Goal: Use online tool/utility: Utilize a website feature to perform a specific function

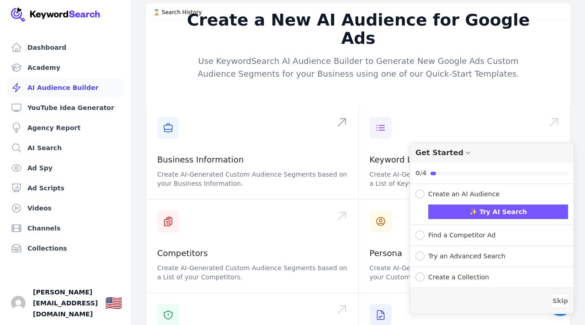
click at [244, 132] on span at bounding box center [252, 152] width 212 height 93
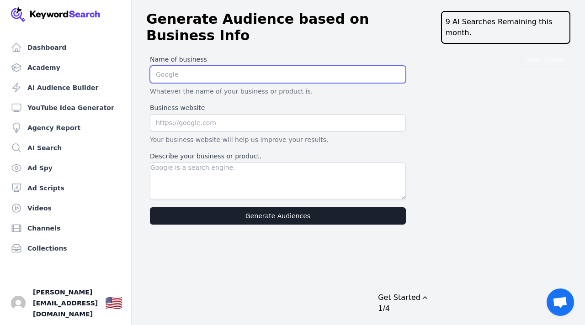
click at [233, 66] on input "text" at bounding box center [278, 74] width 256 height 17
type input "KC Visuals Unlimited"
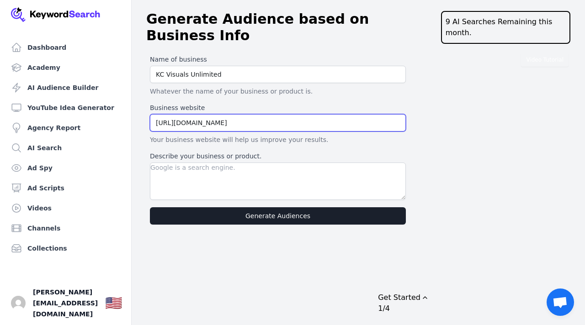
type input "[URL][DOMAIN_NAME]"
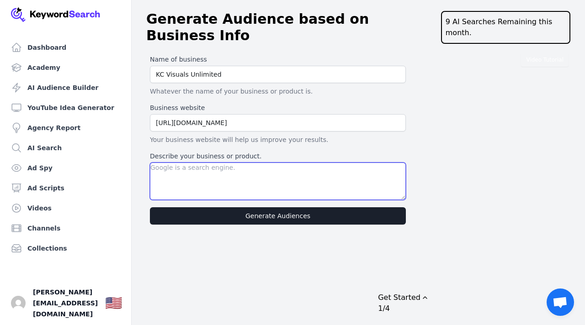
click at [160, 163] on textarea "Describe your business or product." at bounding box center [278, 181] width 256 height 37
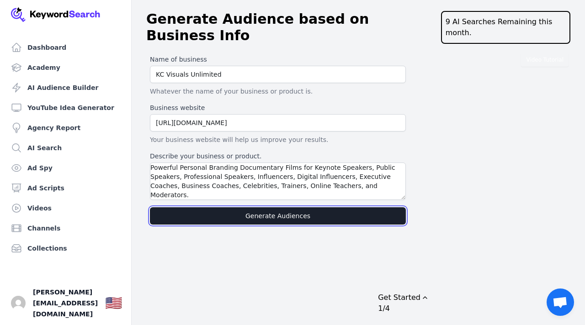
click at [262, 207] on button "Generate Audiences" at bounding box center [278, 215] width 256 height 17
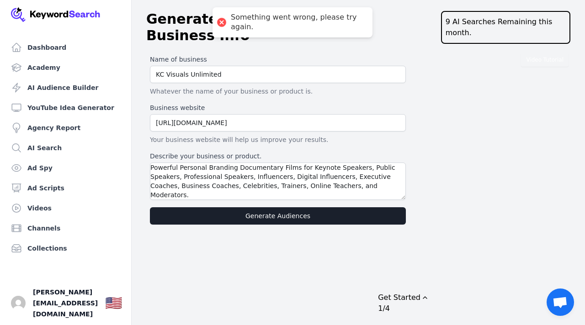
click at [443, 175] on div "Video Tutorial Name of business KC Visuals Unlimited Whatever the name of your …" at bounding box center [358, 139] width 424 height 177
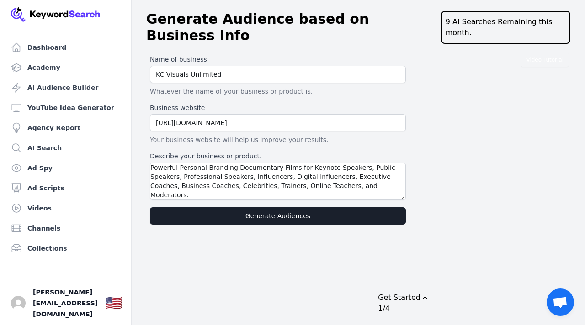
click at [286, 152] on label "Describe your business or product." at bounding box center [278, 156] width 256 height 9
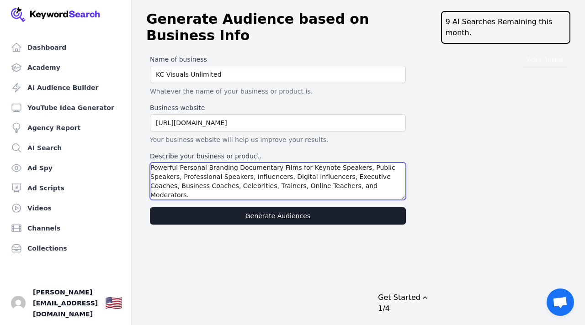
click at [286, 163] on textarea "Powerful Personal Branding Documentary Films for Keynote Speakers, Public Speak…" at bounding box center [278, 181] width 256 height 37
click at [151, 163] on textarea "Powerful Personal Branding Documentary Films for Keynote Speakers, Public Speak…" at bounding box center [278, 181] width 256 height 37
type textarea "KC Visuals produces Powerful Personal Branding Documentary Films for Keynote Sp…"
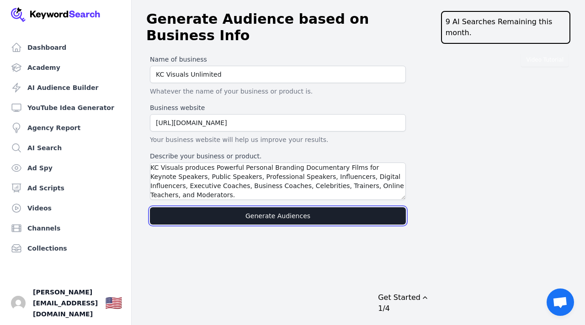
click at [246, 207] on button "Generate Audiences" at bounding box center [278, 215] width 256 height 17
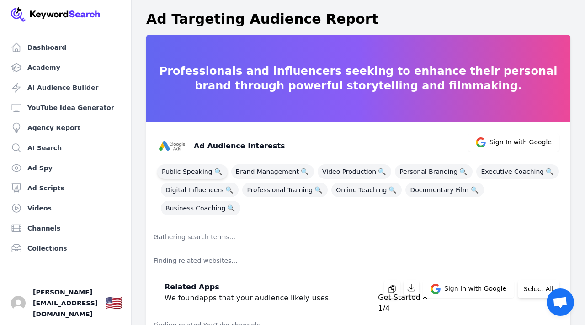
click at [193, 173] on span "Public Speaking 🔍" at bounding box center [192, 171] width 70 height 15
click at [267, 169] on span "Brand Management 🔍" at bounding box center [272, 171] width 83 height 15
click at [348, 170] on span "Video Production 🔍" at bounding box center [354, 171] width 74 height 15
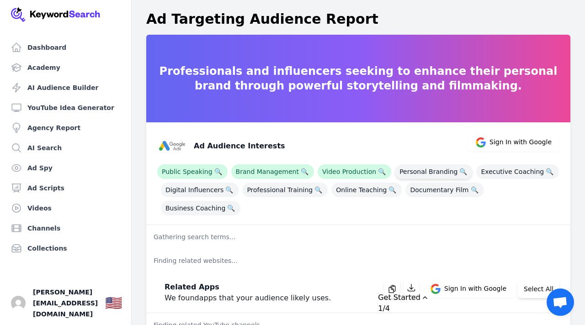
click at [419, 172] on span "Personal Branding 🔍" at bounding box center [434, 171] width 78 height 15
click at [476, 172] on span "Executive Coaching 🔍" at bounding box center [517, 171] width 83 height 15
click at [240, 201] on span "Business Coaching 🔍" at bounding box center [200, 208] width 79 height 15
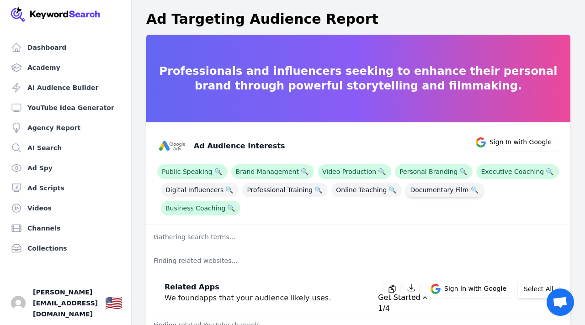
click at [428, 188] on span "Documentary Film 🔍" at bounding box center [444, 190] width 78 height 15
click at [350, 193] on span "Online Teaching 🔍" at bounding box center [366, 190] width 70 height 15
click at [282, 187] on span "Professional Training 🔍" at bounding box center [284, 190] width 85 height 15
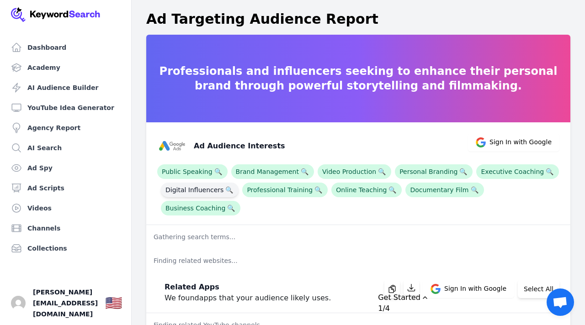
click at [196, 190] on span "Digital Influencers 🔍" at bounding box center [200, 190] width 78 height 15
copy span "Influencers"
click at [347, 138] on div "Ad Audience Interests Sign In with Google" at bounding box center [354, 142] width 409 height 37
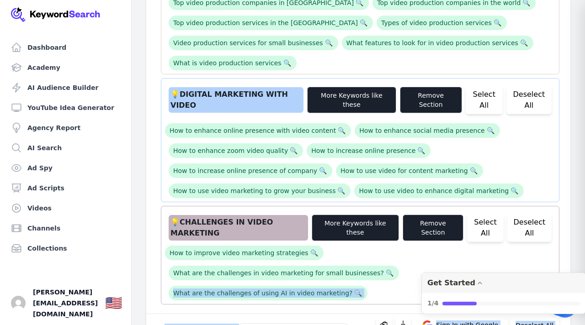
scroll to position [947, 0]
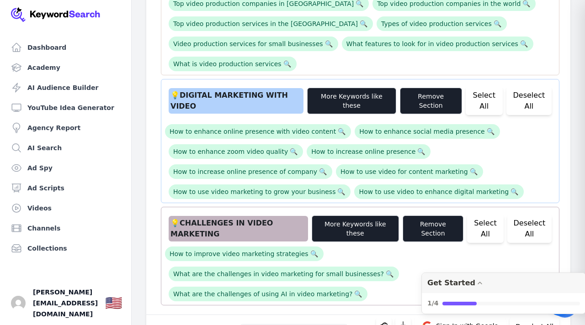
click at [554, 119] on div "How to enhance online presence with video content 🔍 How to enhance social media…" at bounding box center [360, 159] width 390 height 80
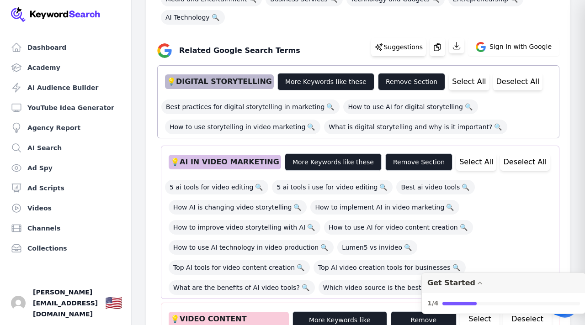
scroll to position [33, 0]
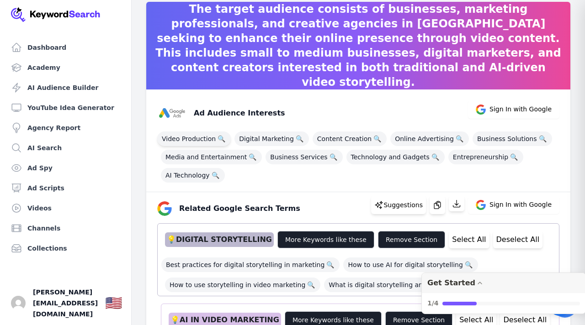
click at [192, 142] on span "Video Production 🔍" at bounding box center [194, 139] width 74 height 15
click at [268, 142] on span "Digital Marketing 🔍" at bounding box center [271, 139] width 74 height 15
click at [335, 142] on span "Content Creation 🔍" at bounding box center [349, 139] width 74 height 15
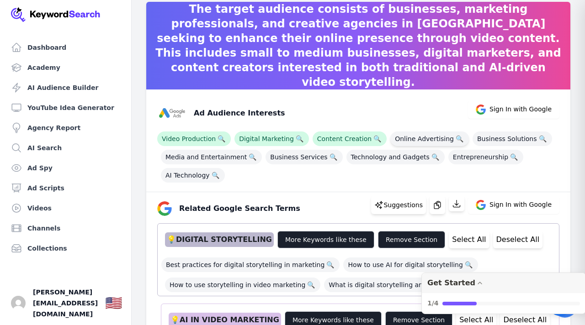
click at [406, 141] on span "Online Advertising 🔍" at bounding box center [429, 139] width 79 height 15
click at [472, 142] on span "Business Solutions 🔍" at bounding box center [511, 139] width 79 height 15
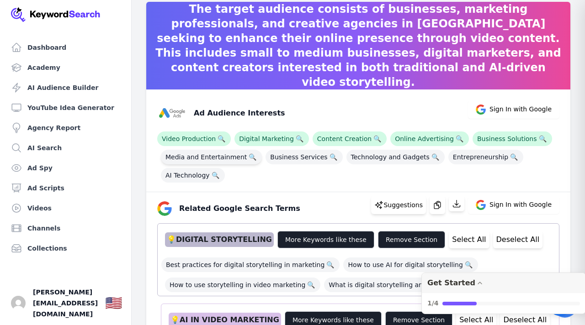
click at [208, 157] on span "Media and Entertainment 🔍" at bounding box center [211, 157] width 101 height 15
click at [449, 160] on span "Entrepreneurship 🔍" at bounding box center [485, 157] width 75 height 15
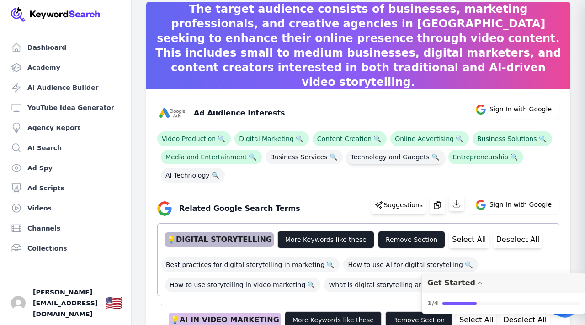
click at [388, 156] on span "Technology and Gadgets 🔍" at bounding box center [395, 157] width 98 height 15
click at [196, 173] on span "AI Technology 🔍" at bounding box center [193, 175] width 64 height 15
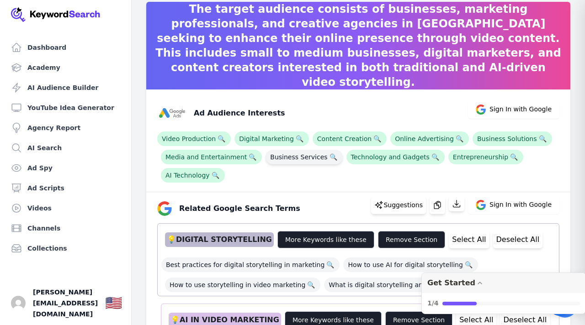
click at [283, 161] on span "Business Services 🔍" at bounding box center [303, 157] width 77 height 15
copy span "Production"
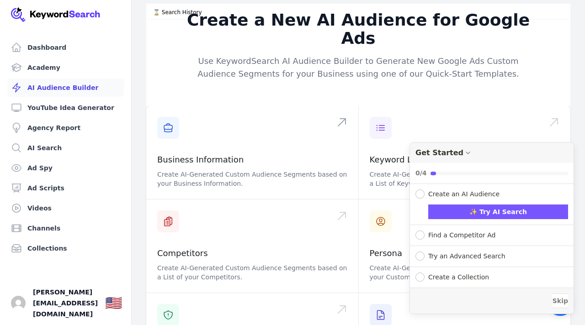
click at [290, 117] on span at bounding box center [252, 152] width 212 height 93
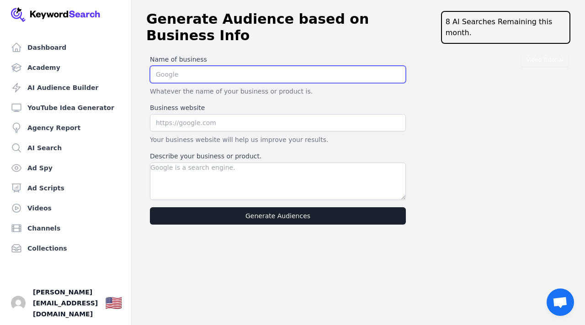
click at [175, 66] on input "text" at bounding box center [278, 74] width 256 height 17
type input "KC Visuals Unlimited"
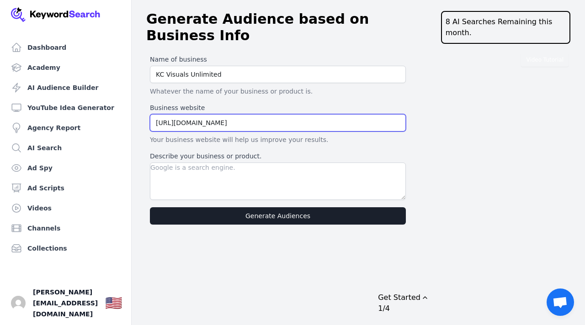
type input "https://kcvisualsunlimited.com"
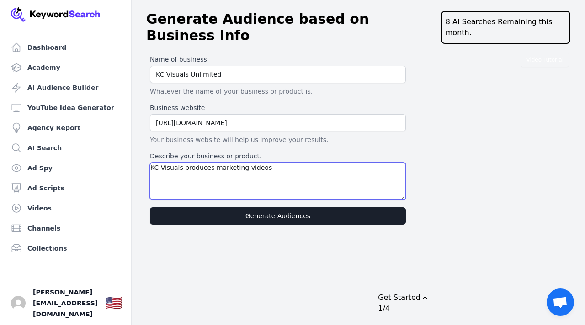
click at [212, 163] on textarea "KC Visuals produces marketing videos" at bounding box center [278, 181] width 256 height 37
click at [296, 163] on textarea "KC Visuals produces online marketing videos" at bounding box center [278, 181] width 256 height 37
click at [292, 163] on textarea "KC Visuals produces online marketing videos" at bounding box center [278, 181] width 256 height 37
click at [372, 163] on textarea "KC Visuals produces online marketing videos for Dentists, Oral Surgeons" at bounding box center [278, 181] width 256 height 37
click at [337, 163] on textarea "KC Visuals produces online marketing videos for Dentists, Oral Surgeons, Orthod…" at bounding box center [278, 181] width 256 height 37
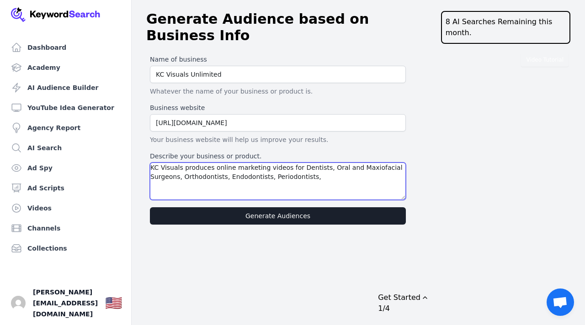
click at [331, 164] on textarea "KC Visuals produces online marketing videos for Dentists, Oral and Maxiofacial …" at bounding box center [278, 181] width 256 height 37
type textarea "KC Visuals produces online marketing videos for Dentists, Oral and Maxiofacial …"
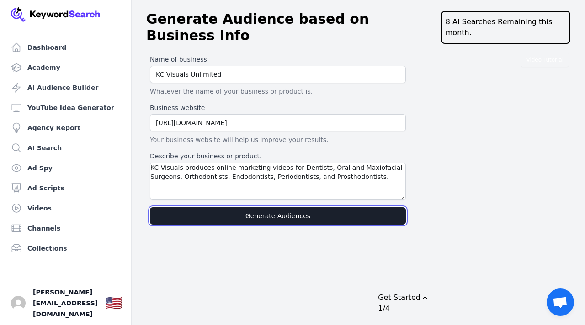
click at [333, 207] on button "Generate Audiences" at bounding box center [278, 215] width 256 height 17
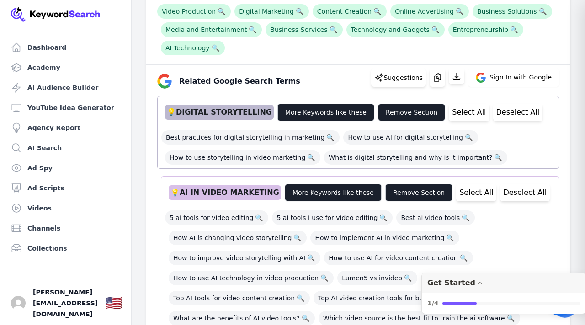
scroll to position [161, 0]
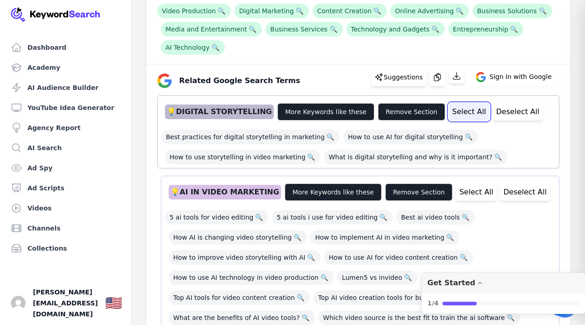
click at [456, 111] on button "Select All" at bounding box center [469, 111] width 40 height 17
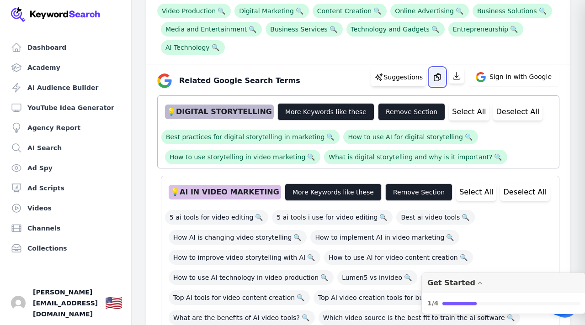
click at [440, 75] on icon "button" at bounding box center [437, 77] width 6 height 7
click at [342, 53] on div "Video Production 🔍 Digital Marketing 🔍 Content Creation 🔍 Online Advertising 🔍 …" at bounding box center [358, 27] width 402 height 55
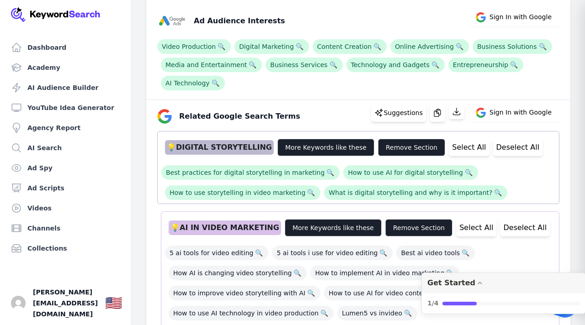
scroll to position [124, 0]
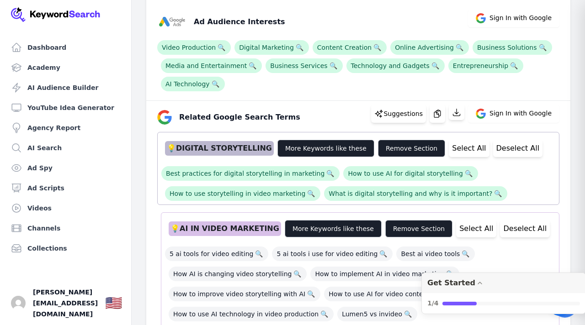
click at [449, 91] on div "Ad Audience Interests Sign In with Google Video Production 🔍 Digital Marketing …" at bounding box center [358, 49] width 424 height 103
click at [449, 66] on span "Entrepreneurship 🔍" at bounding box center [485, 65] width 75 height 15
click at [385, 69] on span "Technology and Gadgets 🔍" at bounding box center [395, 65] width 98 height 15
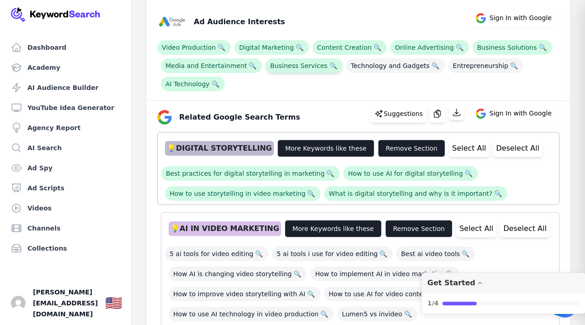
click at [278, 65] on span "Business Services 🔍" at bounding box center [303, 65] width 77 height 15
click at [189, 89] on span "AI Technology 🔍" at bounding box center [193, 84] width 64 height 15
click at [195, 68] on span "Media and Entertainment 🔍" at bounding box center [211, 65] width 101 height 15
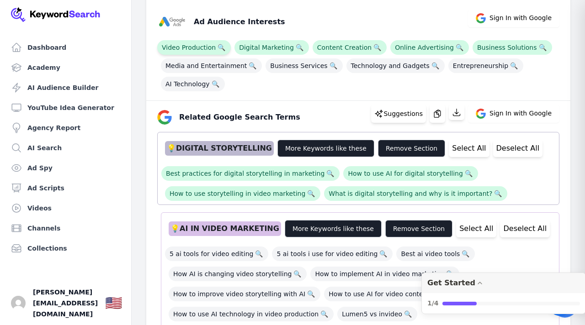
click at [195, 51] on span "Video Production 🔍" at bounding box center [194, 47] width 74 height 15
click at [262, 48] on span "Digital Marketing 🔍" at bounding box center [271, 47] width 74 height 15
click at [318, 43] on span "Content Creation 🔍" at bounding box center [349, 47] width 74 height 15
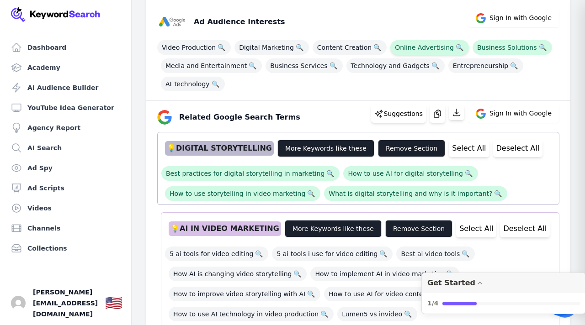
click at [405, 41] on span "Online Advertising 🔍" at bounding box center [429, 47] width 79 height 15
click at [500, 42] on span "Business Solutions 🔍" at bounding box center [511, 47] width 79 height 15
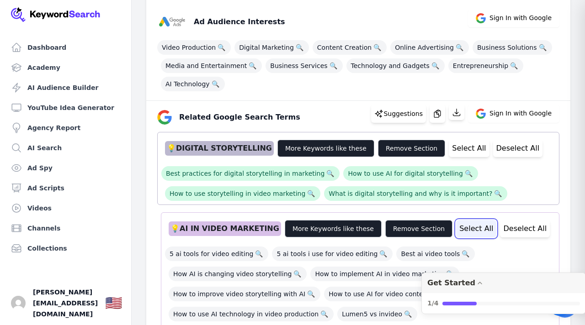
click at [456, 227] on button "Select All" at bounding box center [476, 228] width 40 height 17
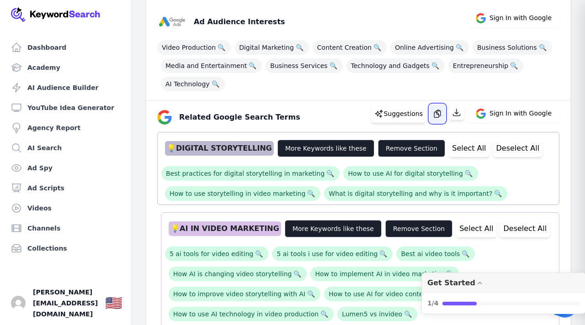
click at [441, 115] on icon "button" at bounding box center [437, 113] width 9 height 9
click at [493, 150] on button "Deselect All" at bounding box center [518, 148] width 50 height 17
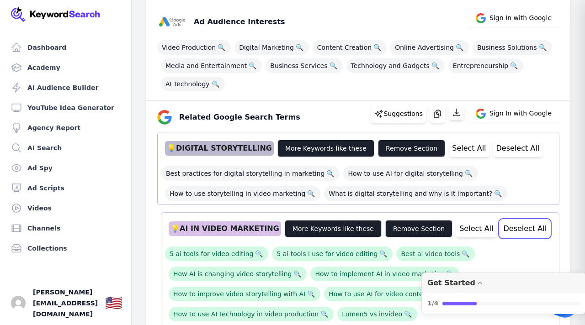
click at [500, 231] on button "Deselect All" at bounding box center [525, 228] width 50 height 17
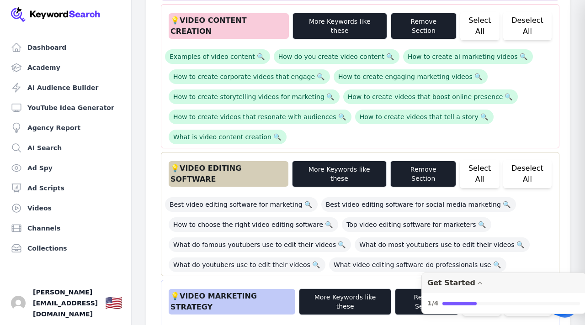
scroll to position [471, 0]
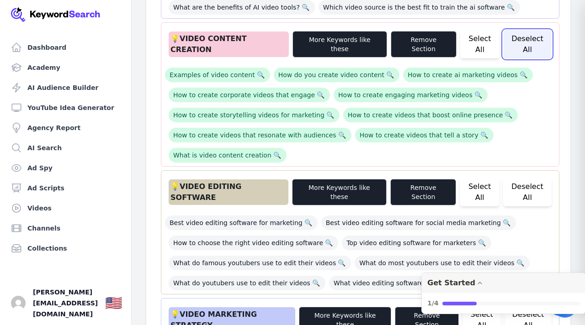
click at [507, 40] on button "Deselect All" at bounding box center [527, 44] width 48 height 28
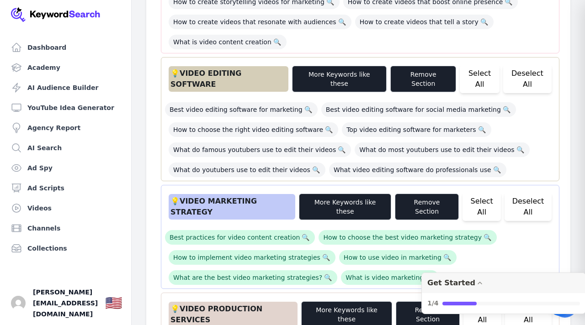
scroll to position [618, 0]
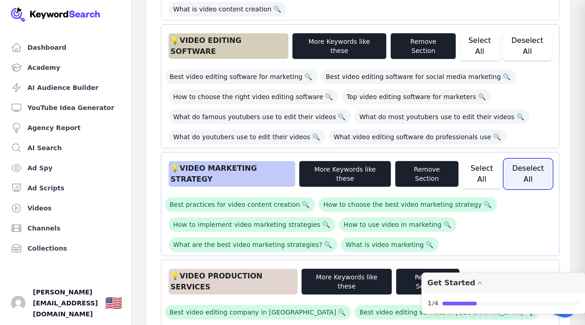
click at [527, 160] on button "Deselect All" at bounding box center [527, 174] width 47 height 28
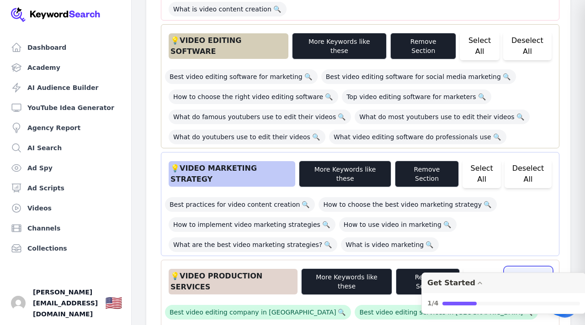
click at [518, 268] on button "Deselect All" at bounding box center [528, 282] width 47 height 28
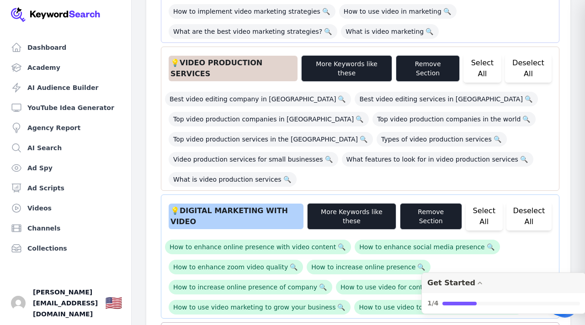
scroll to position [910, 0]
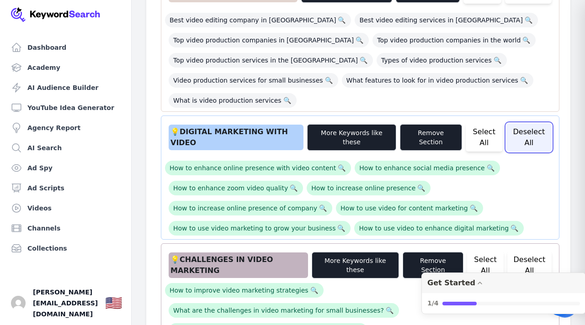
click at [523, 123] on button "Deselect All" at bounding box center [528, 137] width 45 height 28
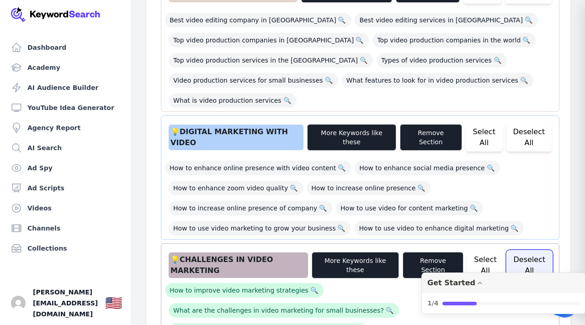
click at [531, 251] on button "Deselect All" at bounding box center [529, 265] width 44 height 28
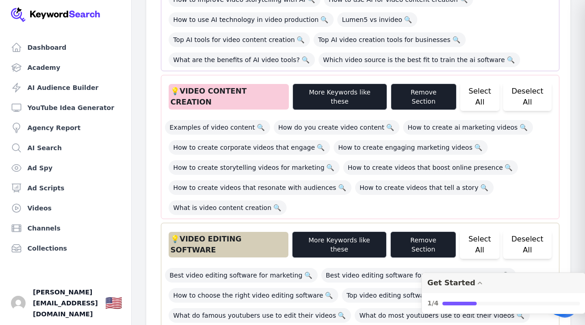
scroll to position [435, 0]
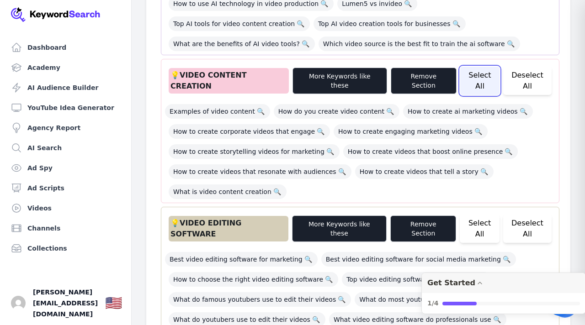
click at [472, 72] on button "Select All" at bounding box center [479, 81] width 39 height 28
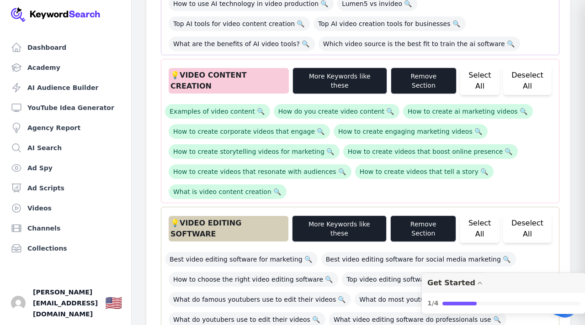
click at [563, 205] on div "Related Google Search Terms Suggestions Sign In with Google 💡 DIGITAL STORYTELL…" at bounding box center [358, 308] width 424 height 1037
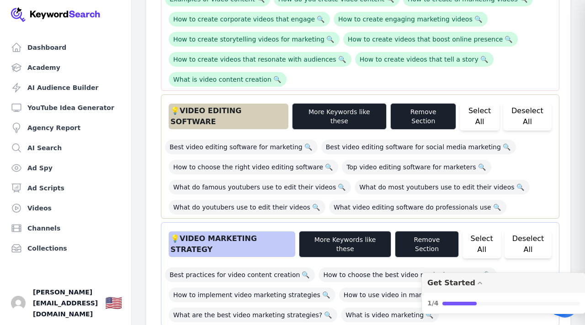
scroll to position [563, 0]
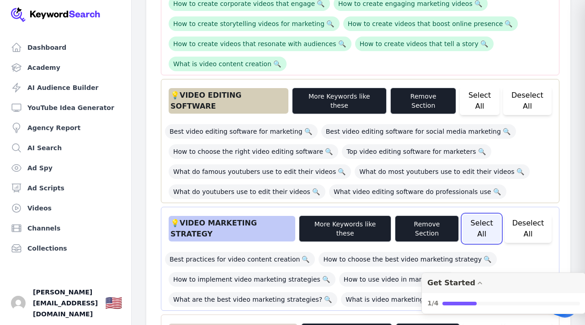
click at [483, 215] on button "Select All" at bounding box center [481, 229] width 38 height 28
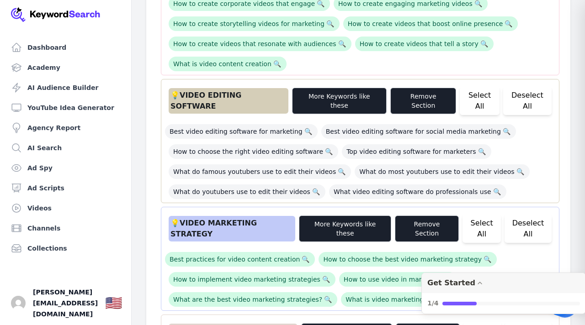
click at [563, 185] on div "Related Google Search Terms Suggestions Sign In with Google 💡 DIGITAL STORYTELL…" at bounding box center [358, 180] width 424 height 1037
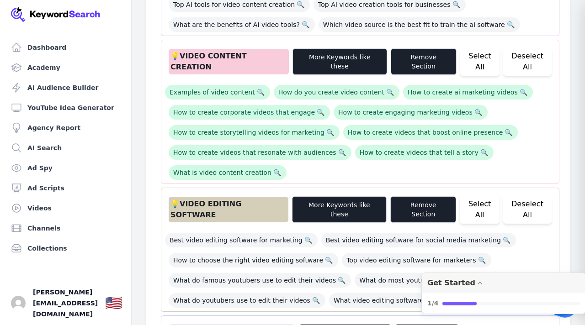
scroll to position [453, 0]
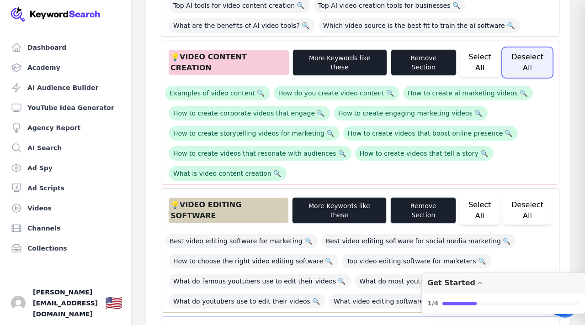
click at [509, 60] on button "Deselect All" at bounding box center [527, 62] width 48 height 28
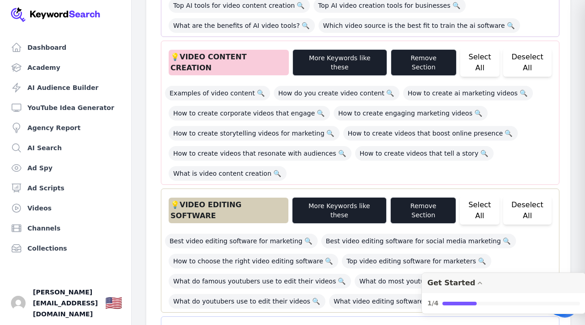
click at [554, 86] on div "Examples of video content 🔍 How do you create video content 🔍 How to create ai …" at bounding box center [360, 130] width 390 height 100
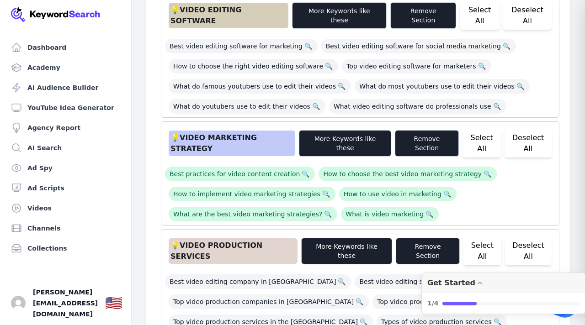
scroll to position [654, 0]
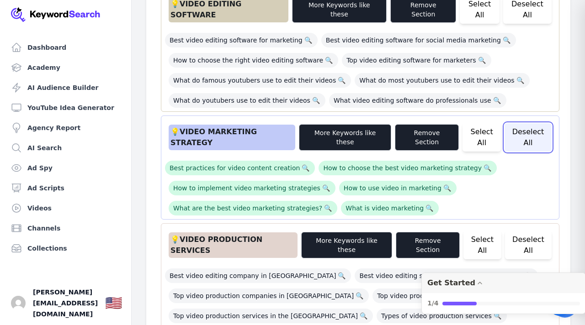
click at [530, 123] on button "Deselect All" at bounding box center [527, 137] width 47 height 28
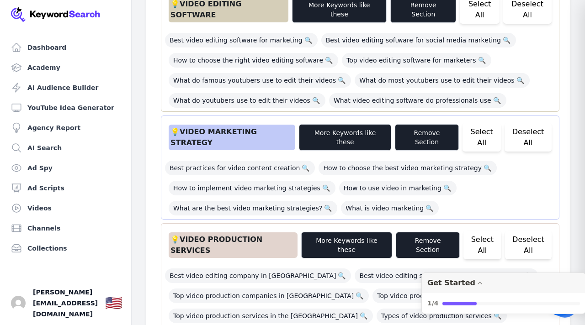
click at [560, 236] on div "Related Google Search Terms Suggestions Sign In with Google 💡 DIGITAL STORYTELL…" at bounding box center [358, 89] width 424 height 1037
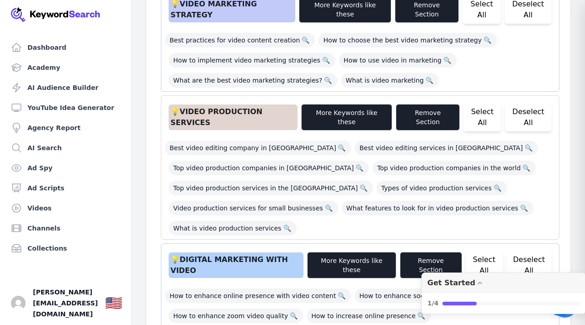
scroll to position [800, 0]
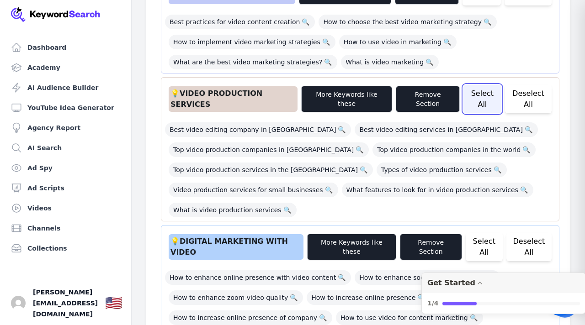
click at [474, 85] on button "Select All" at bounding box center [482, 99] width 38 height 28
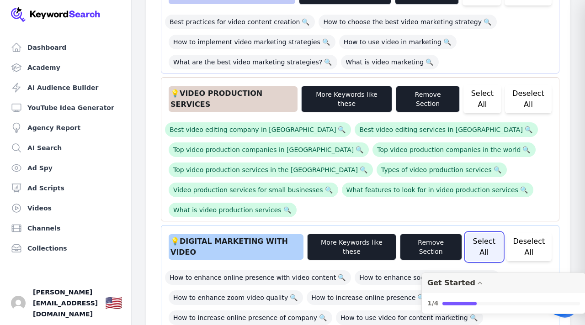
click at [487, 233] on button "Select All" at bounding box center [483, 247] width 37 height 28
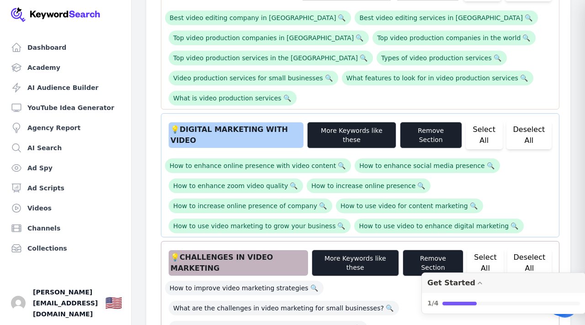
scroll to position [928, 0]
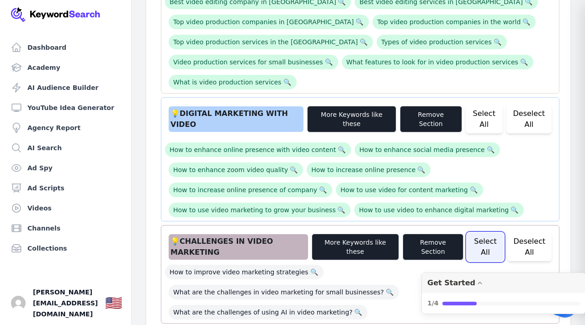
click at [487, 233] on button "Select All" at bounding box center [485, 247] width 36 height 28
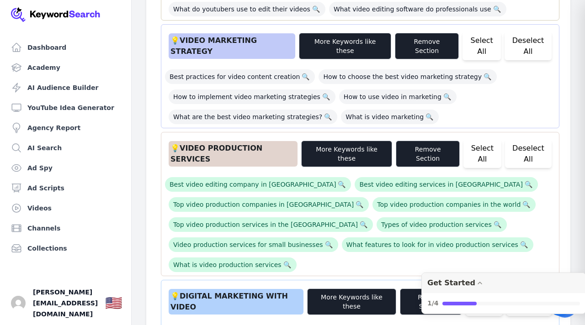
scroll to position [709, 0]
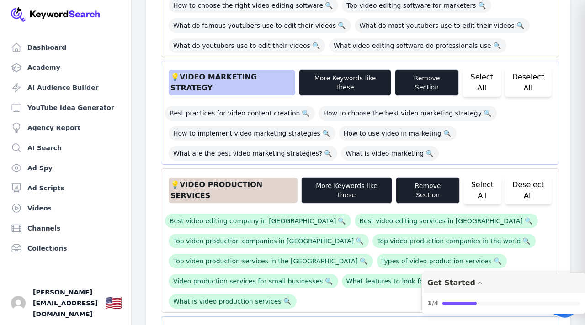
click at [563, 185] on div "Related Google Search Terms Suggestions Sign In with Google 💡 DIGITAL STORYTELL…" at bounding box center [358, 34] width 424 height 1037
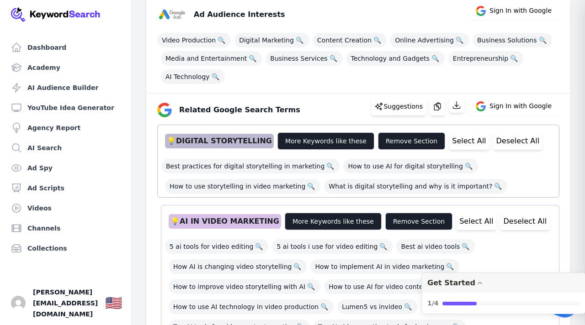
scroll to position [106, 0]
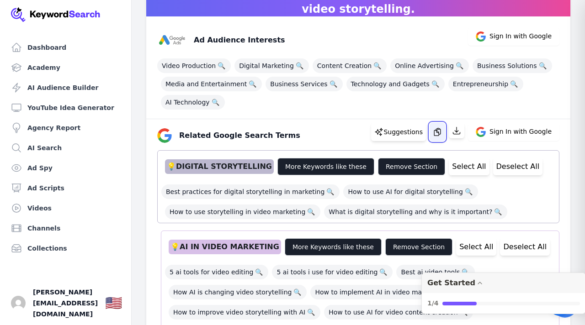
click at [440, 131] on icon "button" at bounding box center [437, 131] width 9 height 9
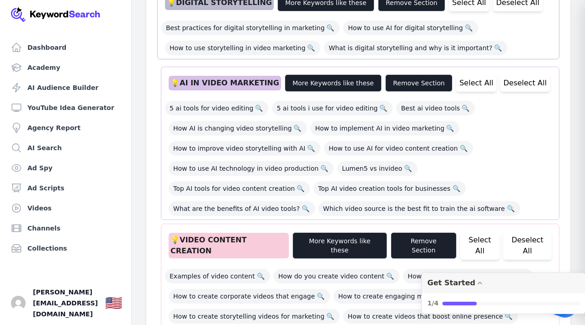
scroll to position [270, 0]
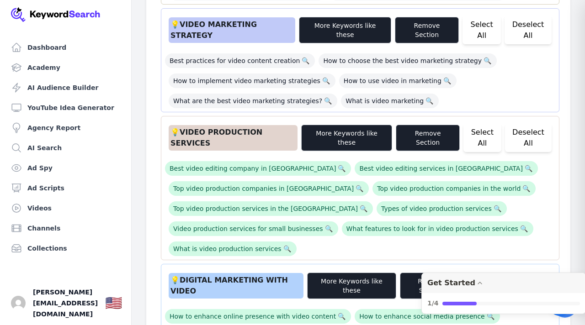
scroll to position [764, 0]
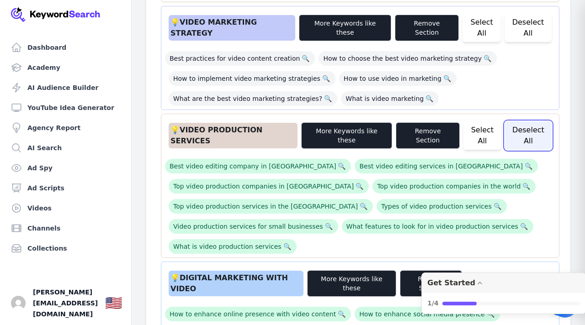
click at [530, 122] on button "Deselect All" at bounding box center [528, 136] width 47 height 28
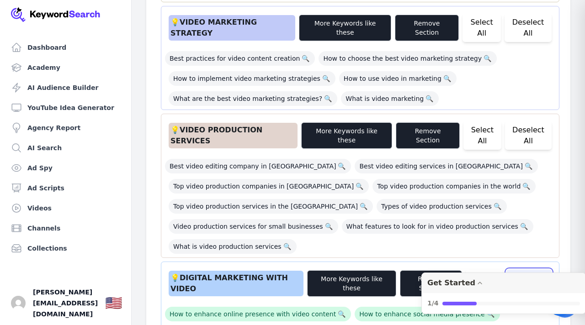
click at [539, 270] on button "Deselect All" at bounding box center [528, 284] width 45 height 28
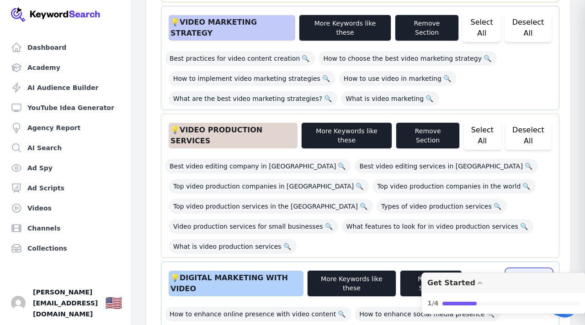
click at [539, 270] on button "Deselect All" at bounding box center [528, 284] width 45 height 28
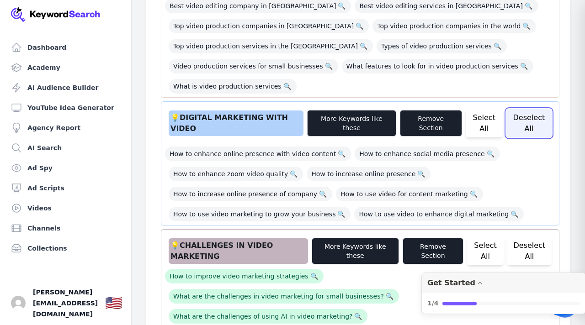
scroll to position [928, 0]
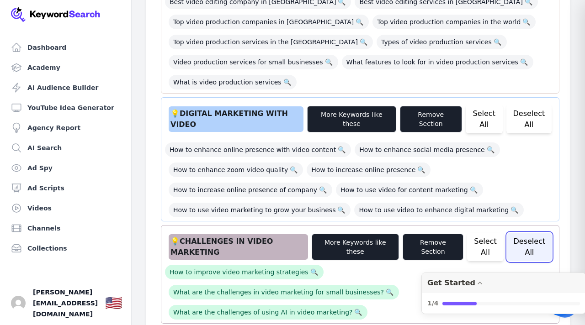
click at [531, 233] on button "Deselect All" at bounding box center [529, 247] width 44 height 28
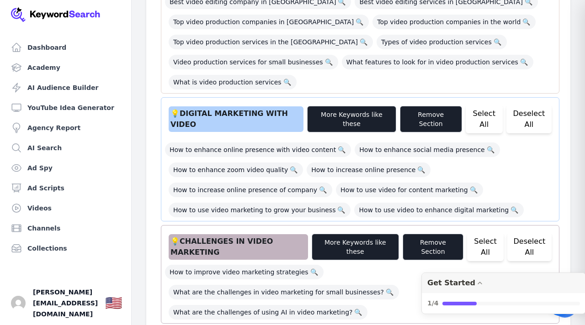
click at [559, 225] on div "💡 CHALLENGES IN VIDEO MARKETING More Keywords like these Remove Section Select …" at bounding box center [360, 274] width 398 height 99
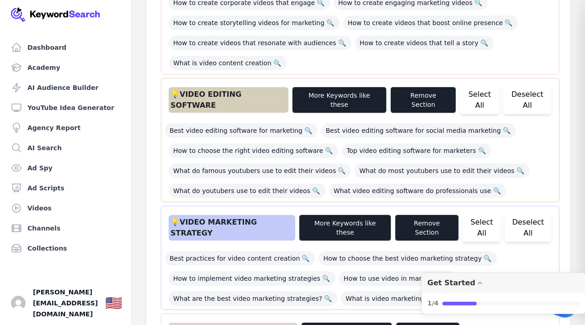
scroll to position [563, 0]
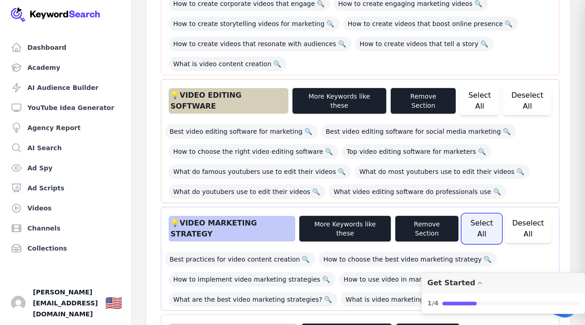
click at [489, 215] on button "Select All" at bounding box center [481, 229] width 38 height 28
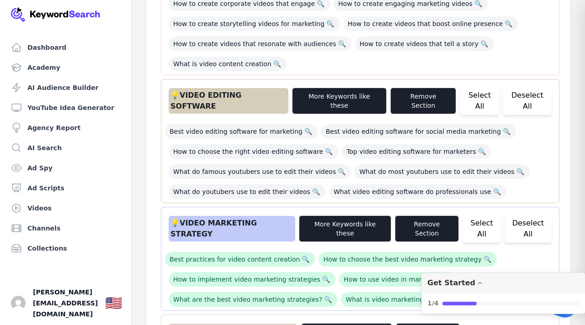
click at [565, 177] on div "Related Google Search Terms Suggestions Sign In with Google 💡 DIGITAL STORYTELL…" at bounding box center [358, 180] width 424 height 1037
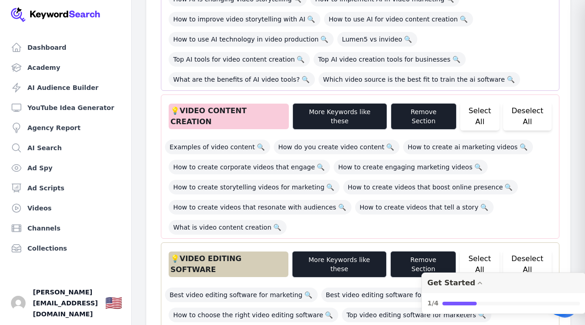
scroll to position [398, 0]
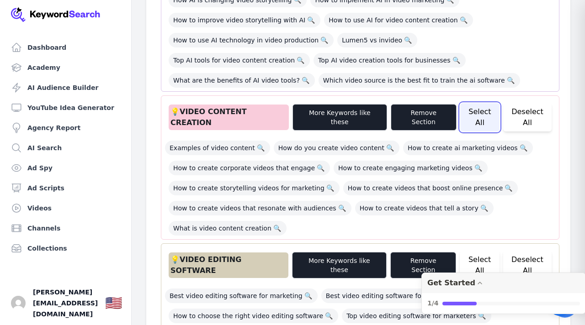
click at [471, 116] on button "Select All" at bounding box center [479, 117] width 39 height 28
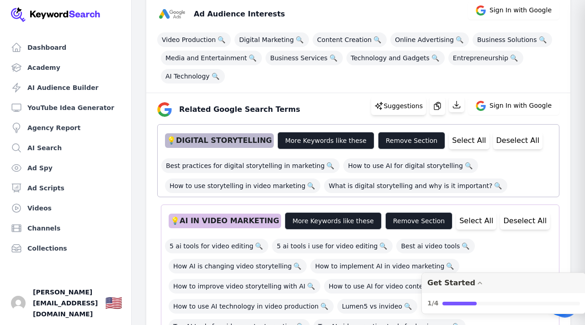
scroll to position [124, 0]
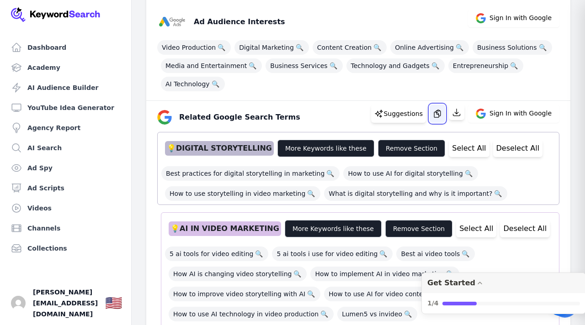
click at [440, 114] on icon "button" at bounding box center [437, 113] width 6 height 7
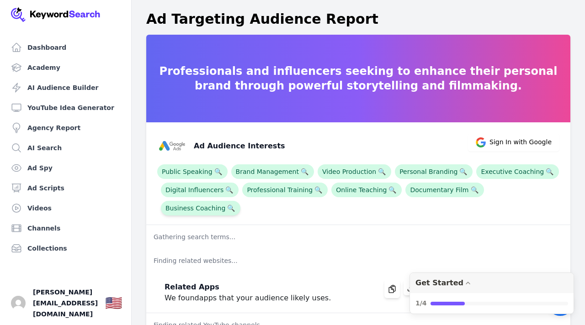
click at [240, 201] on span "Business Coaching 🔍" at bounding box center [200, 208] width 79 height 15
click at [496, 172] on span "Executive Coaching 🔍" at bounding box center [517, 171] width 83 height 15
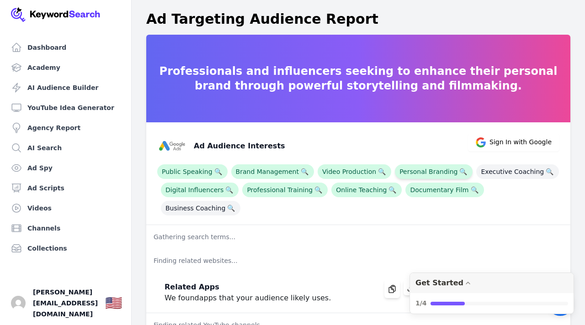
click at [426, 164] on span "Personal Branding 🔍" at bounding box center [434, 171] width 78 height 15
click at [422, 191] on span "Documentary Film 🔍" at bounding box center [444, 190] width 78 height 15
click at [362, 190] on span "Online Teaching 🔍" at bounding box center [366, 190] width 70 height 15
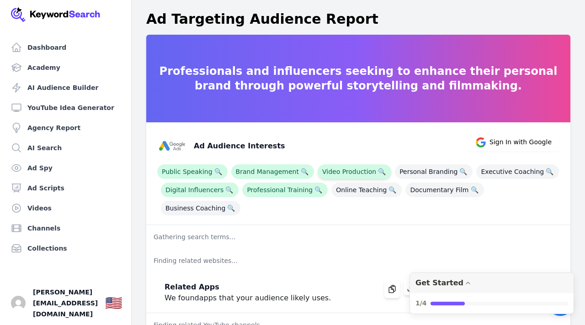
click at [349, 171] on span "Video Production 🔍" at bounding box center [354, 171] width 74 height 15
click at [272, 170] on span "Brand Management 🔍" at bounding box center [272, 171] width 83 height 15
click at [272, 199] on div "Ad Audience Interests Sign In with Google Public Speaking 🔍 Brand Management 🔍 …" at bounding box center [358, 173] width 424 height 103
click at [270, 187] on span "Professional Training 🔍" at bounding box center [284, 190] width 85 height 15
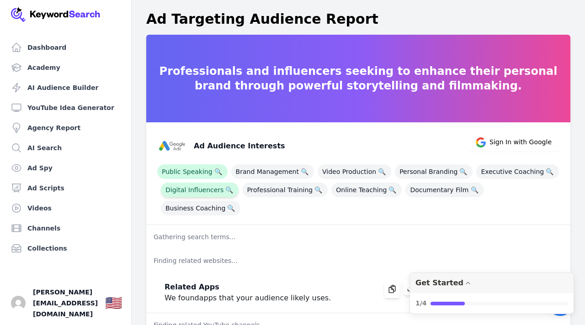
click at [204, 186] on span "Digital Influencers 🔍" at bounding box center [200, 190] width 78 height 15
click at [195, 168] on span "Public Speaking 🔍" at bounding box center [192, 171] width 70 height 15
click at [566, 249] on p "Finding related websites..." at bounding box center [358, 261] width 424 height 24
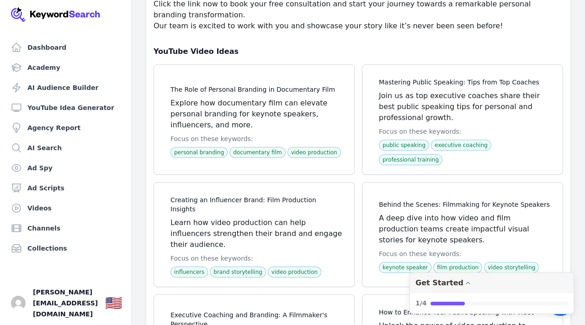
scroll to position [904, 0]
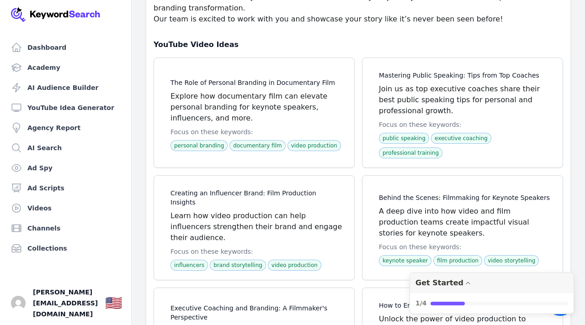
click at [568, 194] on div "YouTube Video Ideas The Role of Personal Branding in Documentary Film Explore h…" at bounding box center [358, 331] width 424 height 598
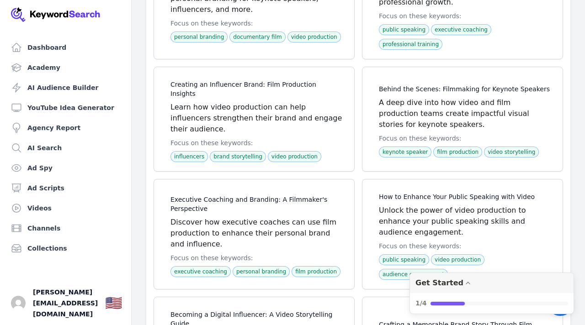
scroll to position [1013, 0]
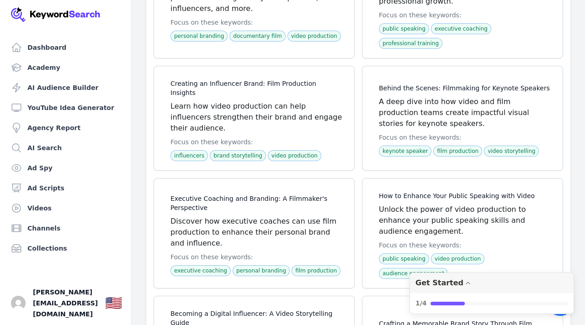
click at [566, 204] on div "YouTube Video Ideas The Role of Personal Branding in Documentary Film Explore h…" at bounding box center [358, 221] width 424 height 598
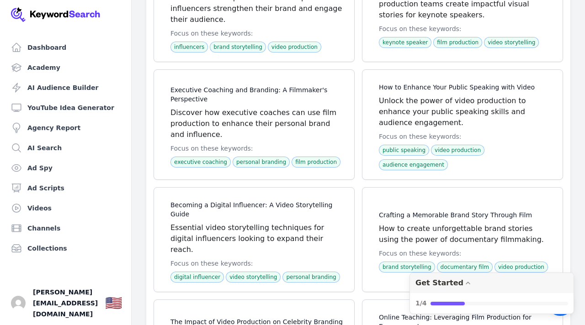
scroll to position [1123, 0]
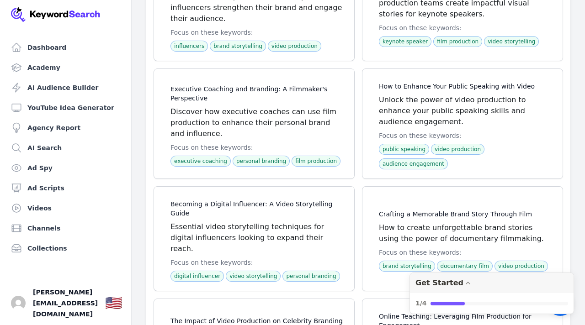
click at [570, 175] on div "YouTube Video Ideas The Role of Personal Branding in Documentary Film Explore h…" at bounding box center [358, 112] width 424 height 598
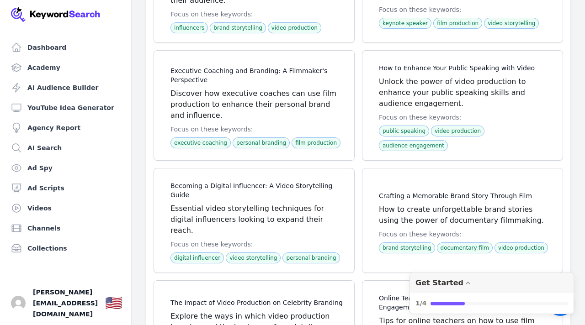
scroll to position [1159, 0]
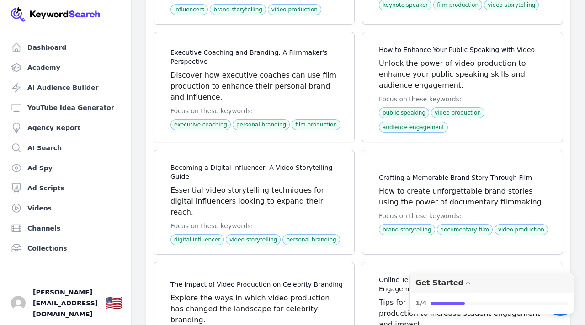
click at [566, 228] on div "YouTube Video Ideas The Role of Personal Branding in Documentary Film Explore h…" at bounding box center [358, 75] width 424 height 598
drag, startPoint x: 538, startPoint y: 246, endPoint x: 539, endPoint y: 254, distance: 8.2
click at [539, 263] on span at bounding box center [462, 315] width 200 height 104
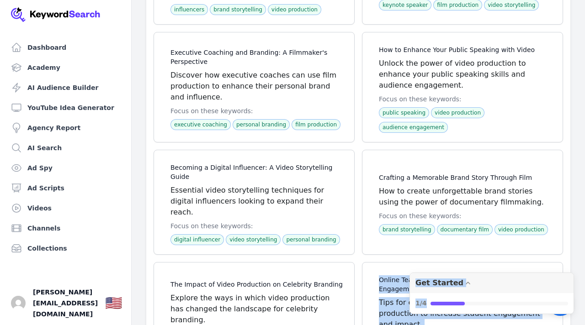
drag, startPoint x: 539, startPoint y: 254, endPoint x: 545, endPoint y: 297, distance: 43.9
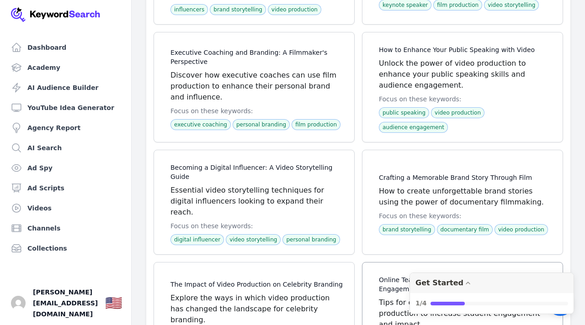
click at [561, 263] on span at bounding box center [462, 315] width 200 height 104
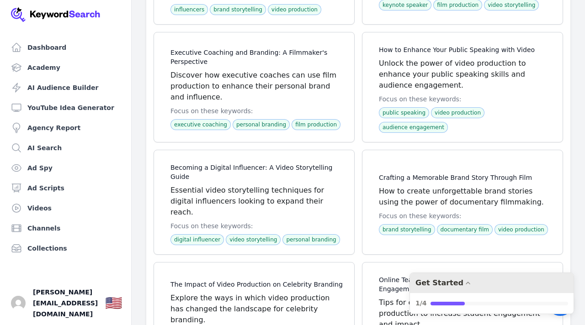
click at [464, 283] on icon "Drag to move checklist" at bounding box center [467, 283] width 7 height 7
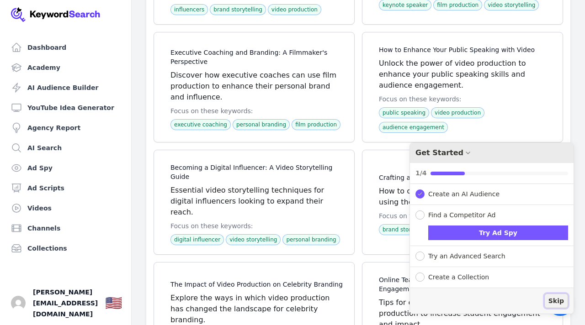
click at [555, 299] on span "Skip" at bounding box center [556, 301] width 16 height 10
